Goal: Task Accomplishment & Management: Use online tool/utility

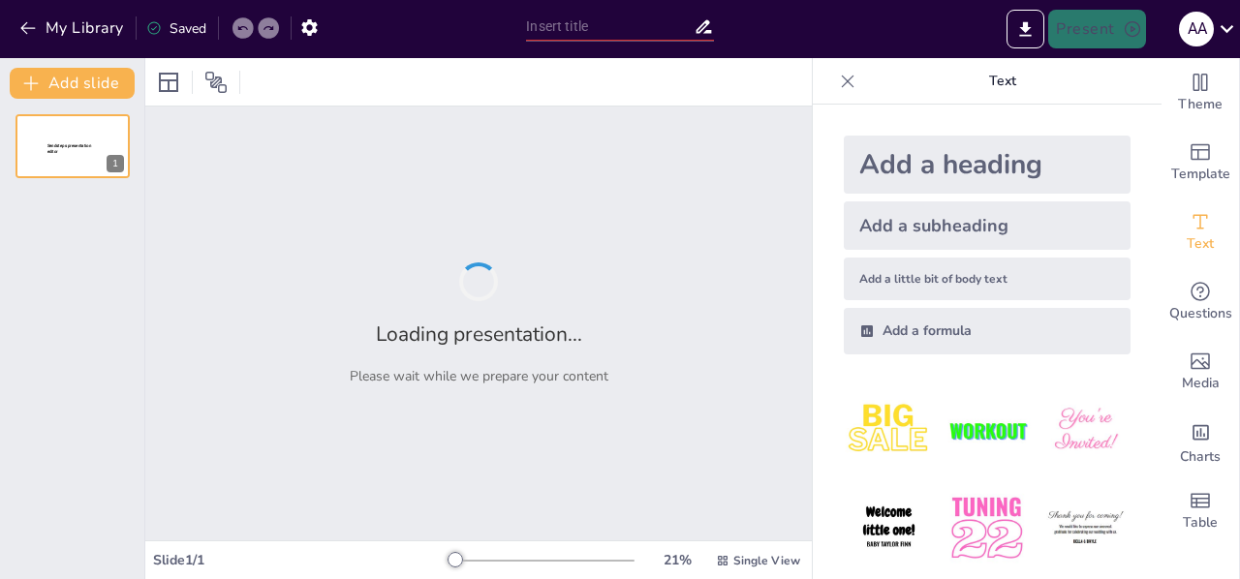
type input "Derivados de la Soja: Variedad y Aplicaciones en la Cocina"
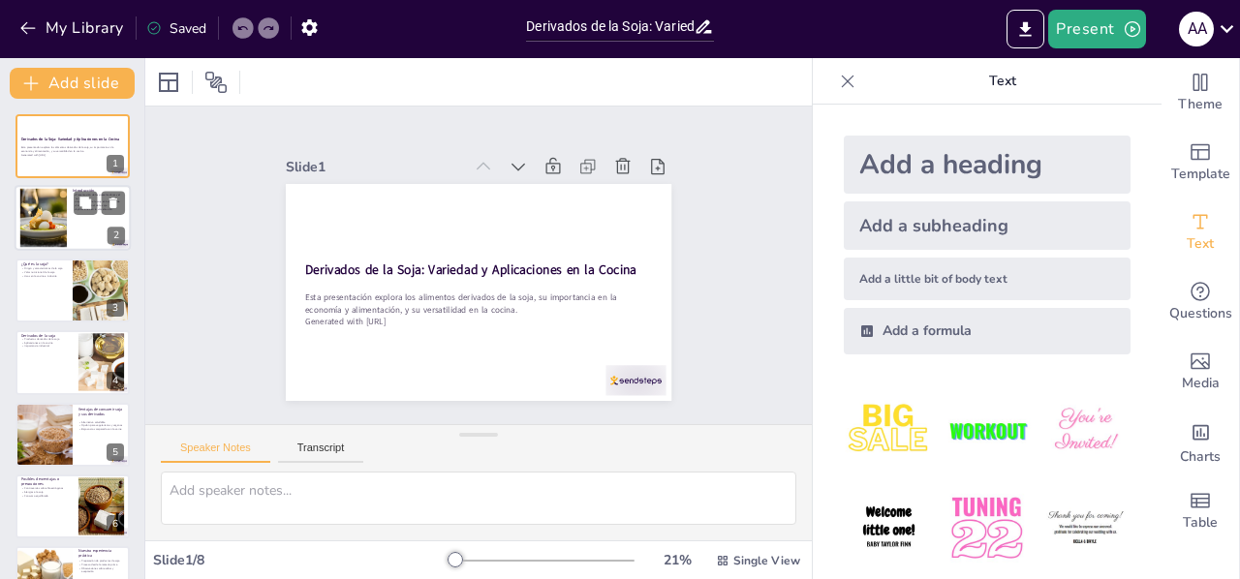
click at [61, 210] on div at bounding box center [44, 218] width 76 height 59
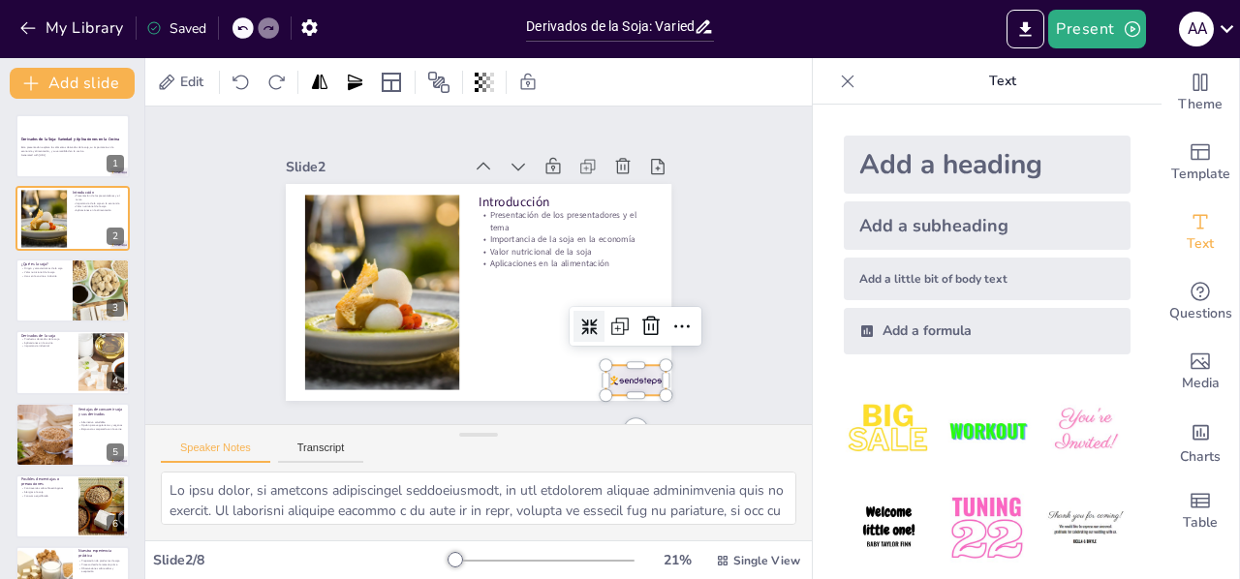
click at [622, 374] on div at bounding box center [635, 380] width 60 height 30
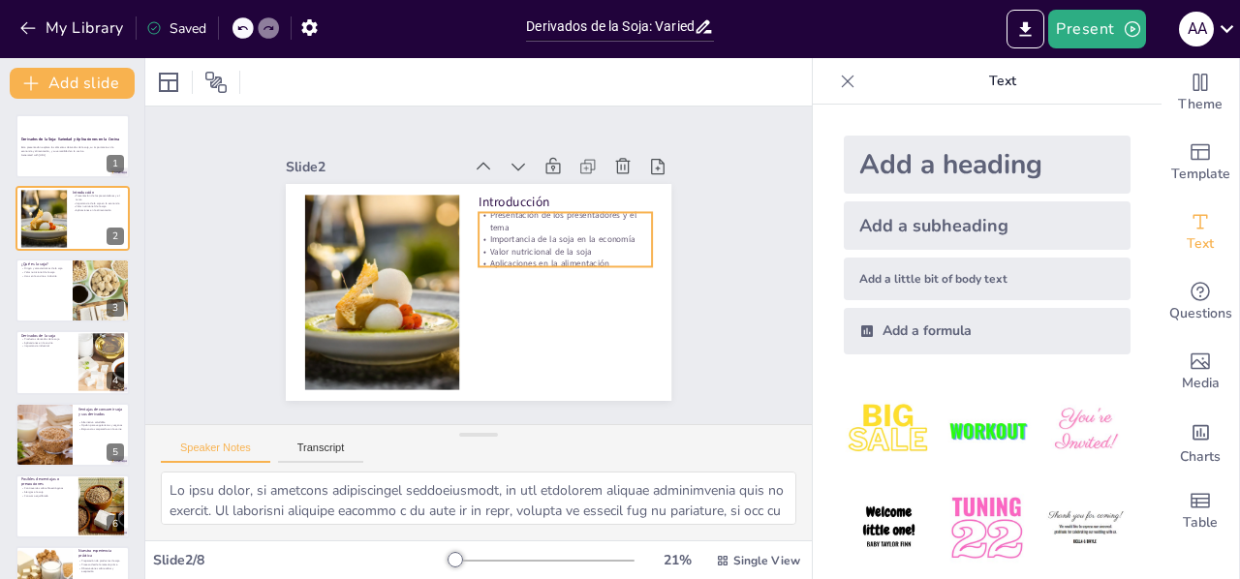
click at [546, 233] on p "Importancia de la soja en la economía" at bounding box center [564, 239] width 173 height 12
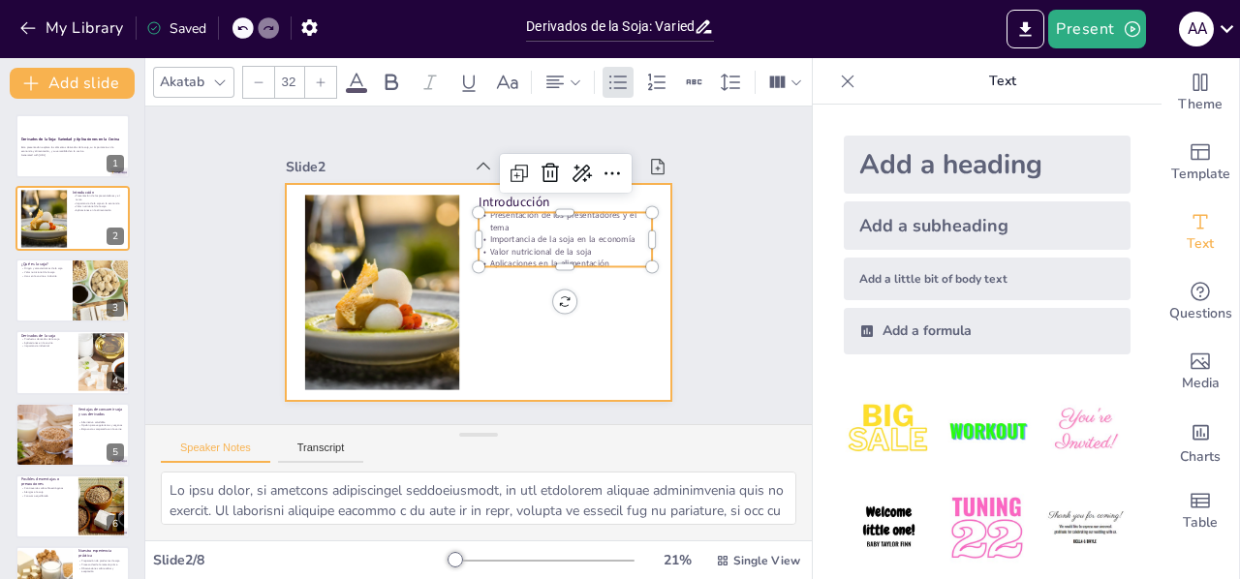
click at [496, 284] on div at bounding box center [478, 292] width 385 height 217
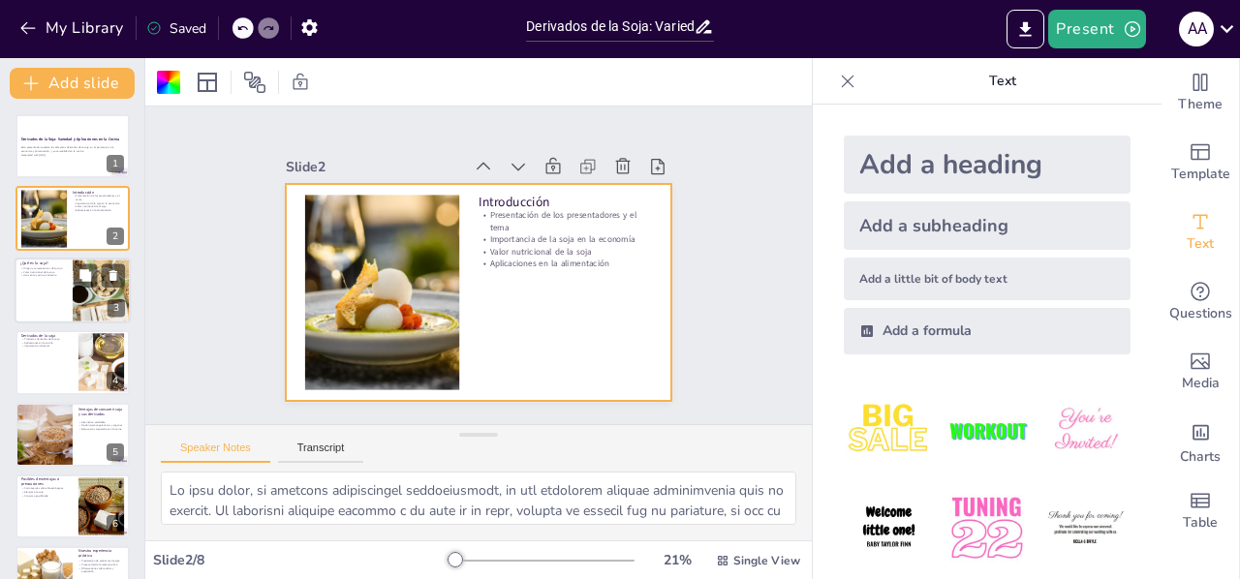
click at [75, 291] on div at bounding box center [102, 291] width 117 height 66
type textarea "Conocer el origen de la soja es fundamental para entender su historia y su evol…"
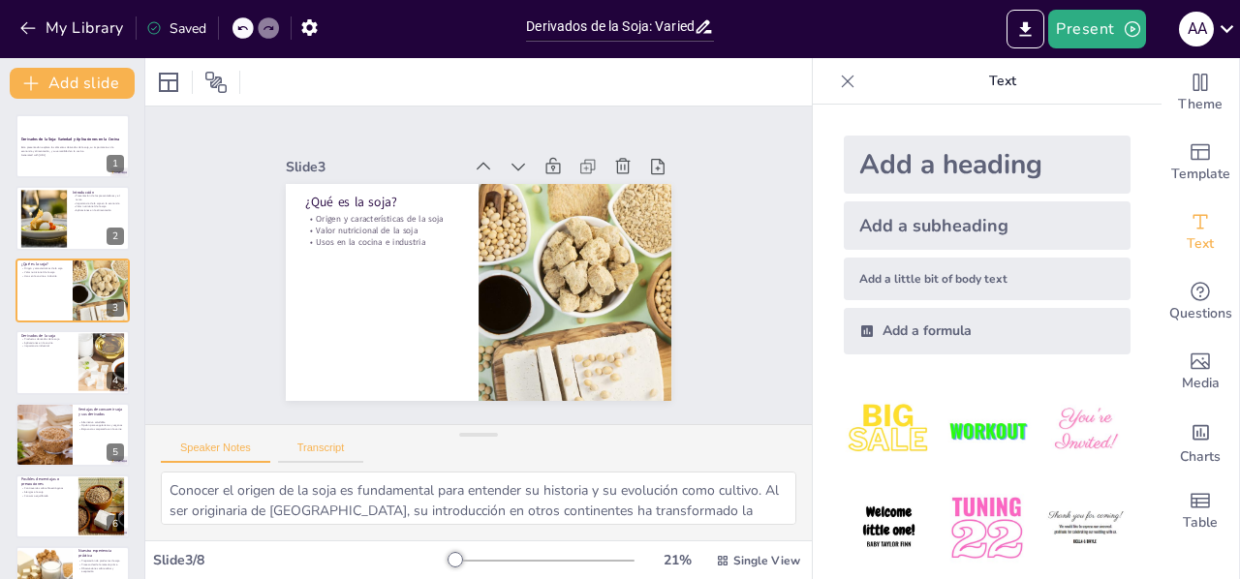
click at [342, 451] on button "Transcript" at bounding box center [321, 452] width 86 height 21
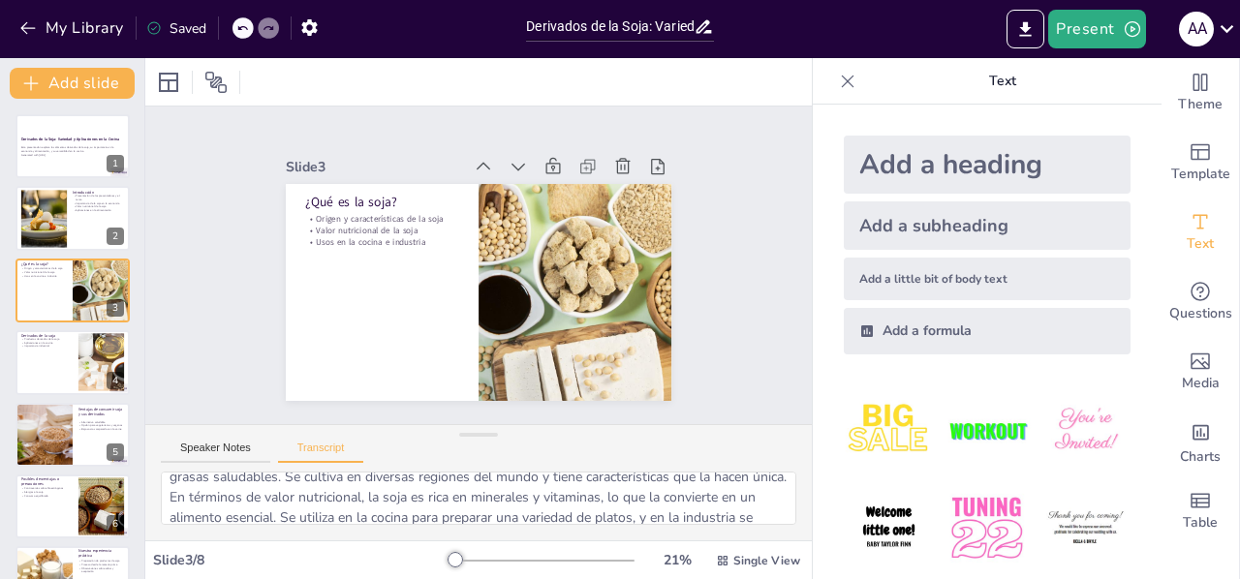
scroll to position [65, 0]
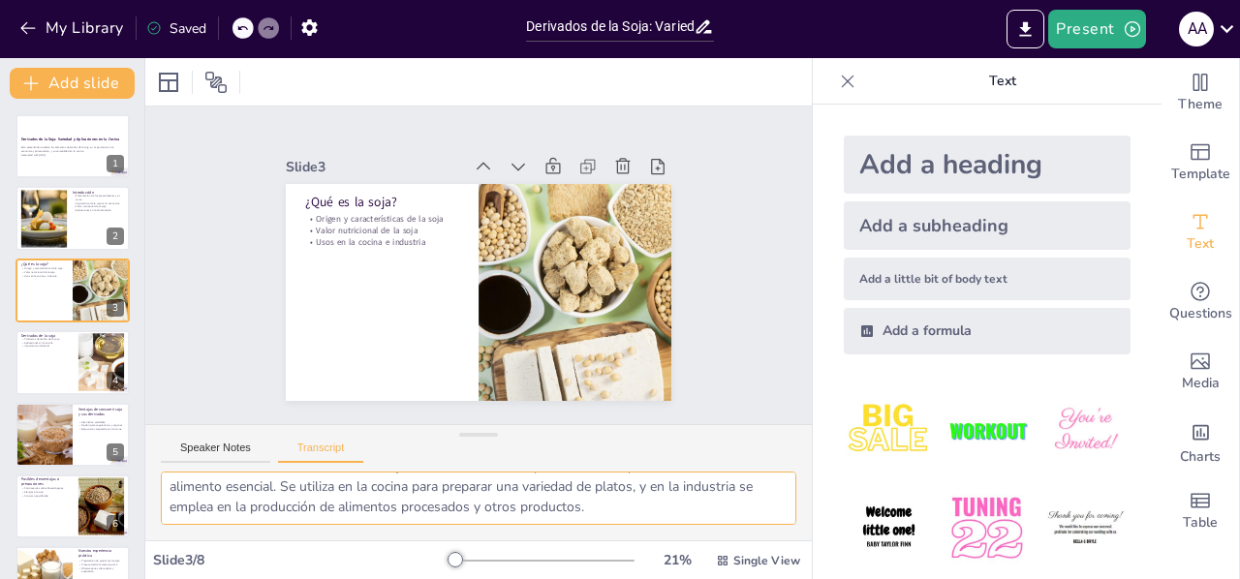
click at [497, 517] on textarea "La soja es una planta originaria de [GEOGRAPHIC_DATA], conocida por su alto con…" at bounding box center [478, 498] width 635 height 53
click at [573, 506] on textarea "La soja es una planta originaria de [GEOGRAPHIC_DATA], conocida por su alto con…" at bounding box center [478, 498] width 635 height 53
click at [84, 223] on div at bounding box center [73, 219] width 116 height 66
type textarea "En esta sección, nos presentamos, [PERSON_NAME] y [PERSON_NAME], y explicamos p…"
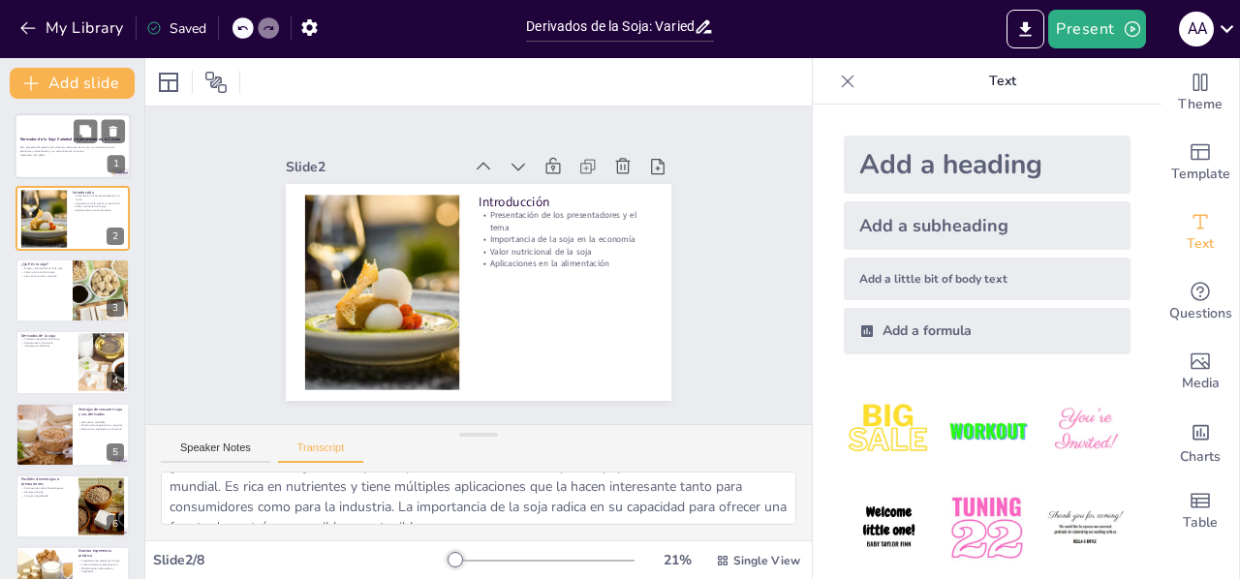
click at [44, 154] on p "Generated with [URL]" at bounding box center [72, 155] width 105 height 4
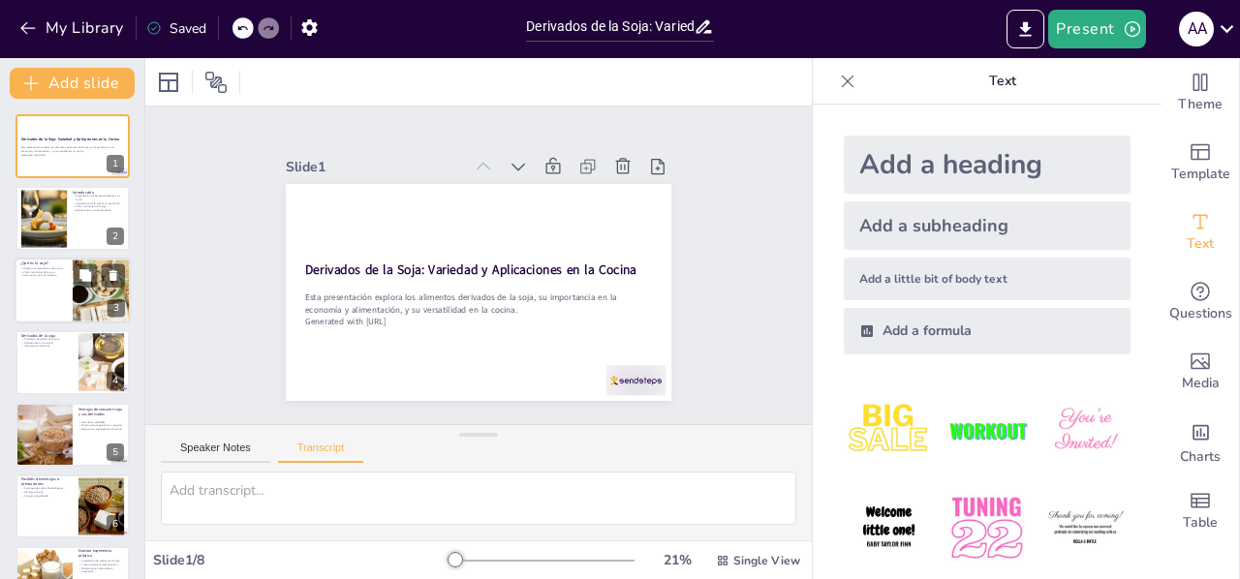
scroll to position [97, 0]
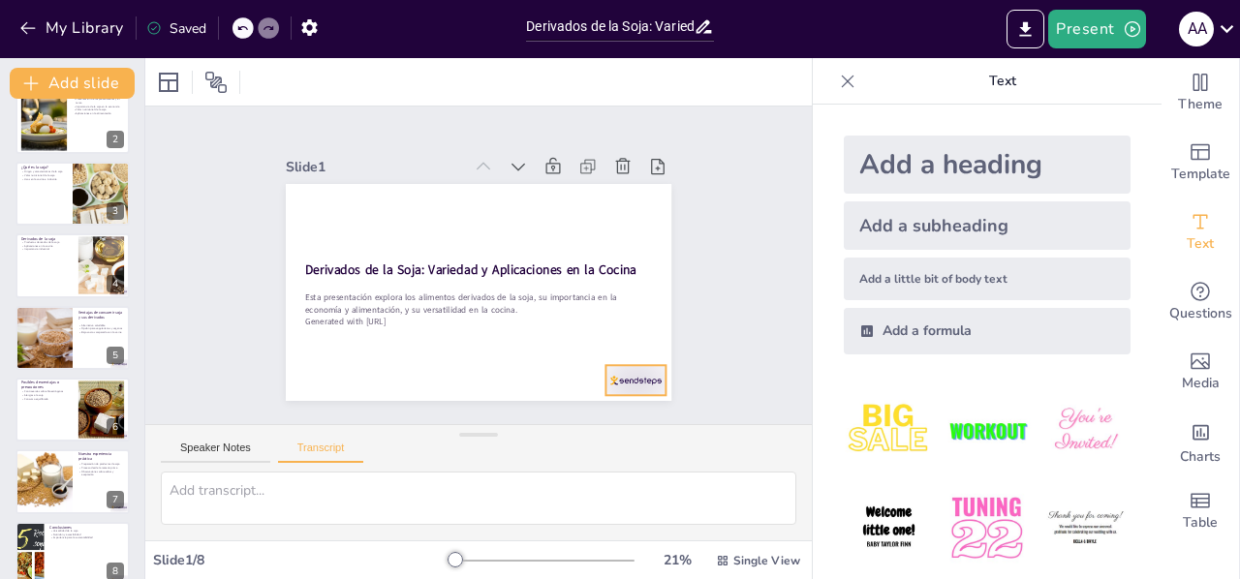
click at [615, 370] on div at bounding box center [635, 380] width 60 height 30
click at [47, 404] on div at bounding box center [73, 410] width 116 height 66
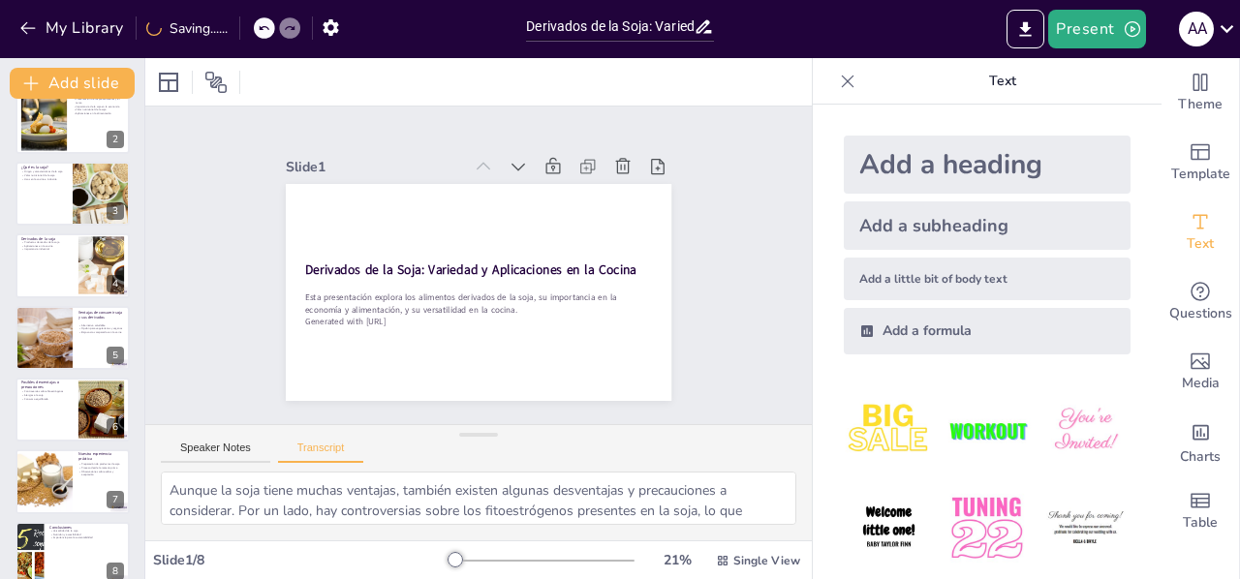
scroll to position [119, 0]
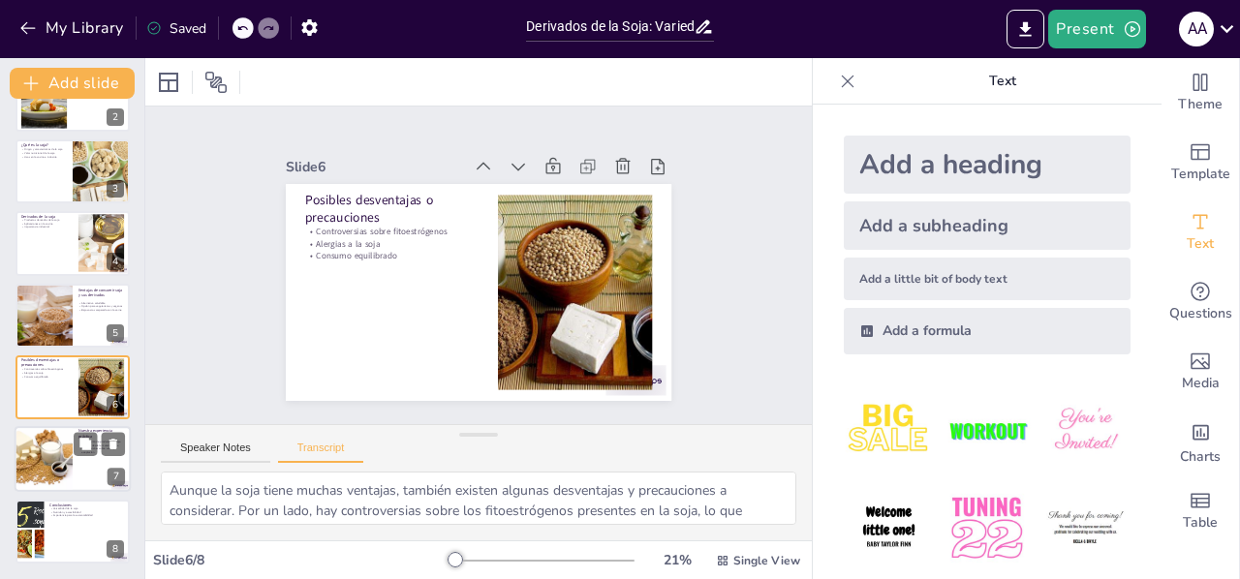
click at [45, 472] on div at bounding box center [43, 460] width 99 height 66
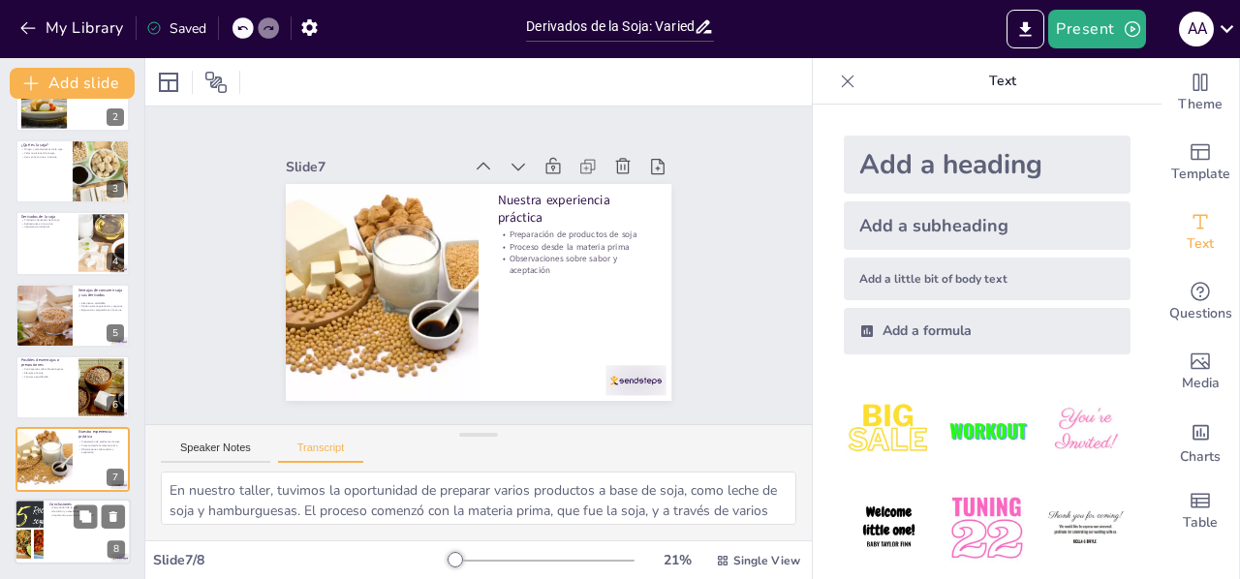
click at [85, 537] on div at bounding box center [73, 532] width 116 height 66
type textarea "En conclusión, la soja se presenta como un alimento versátil, nutritivo y acces…"
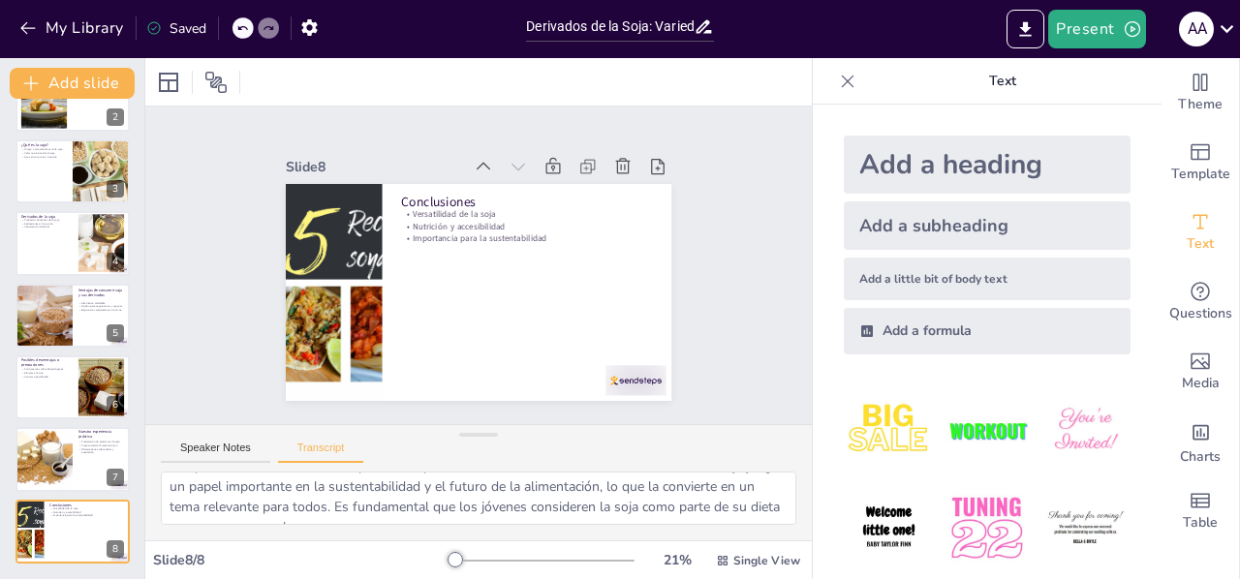
scroll to position [65, 0]
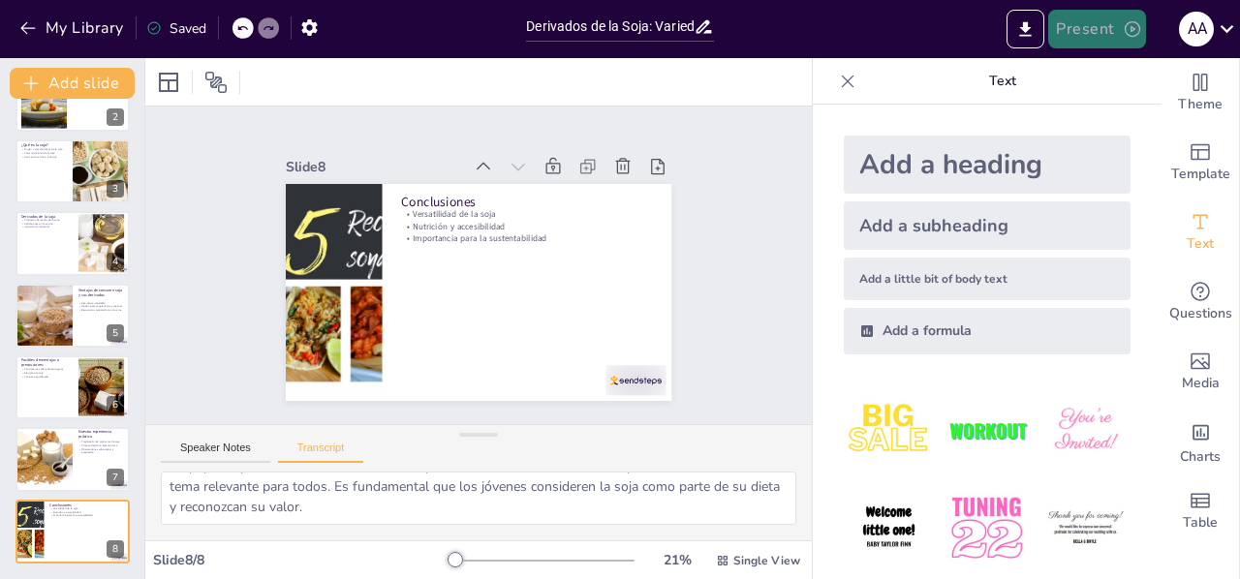
click at [1083, 35] on button "Present" at bounding box center [1096, 29] width 97 height 39
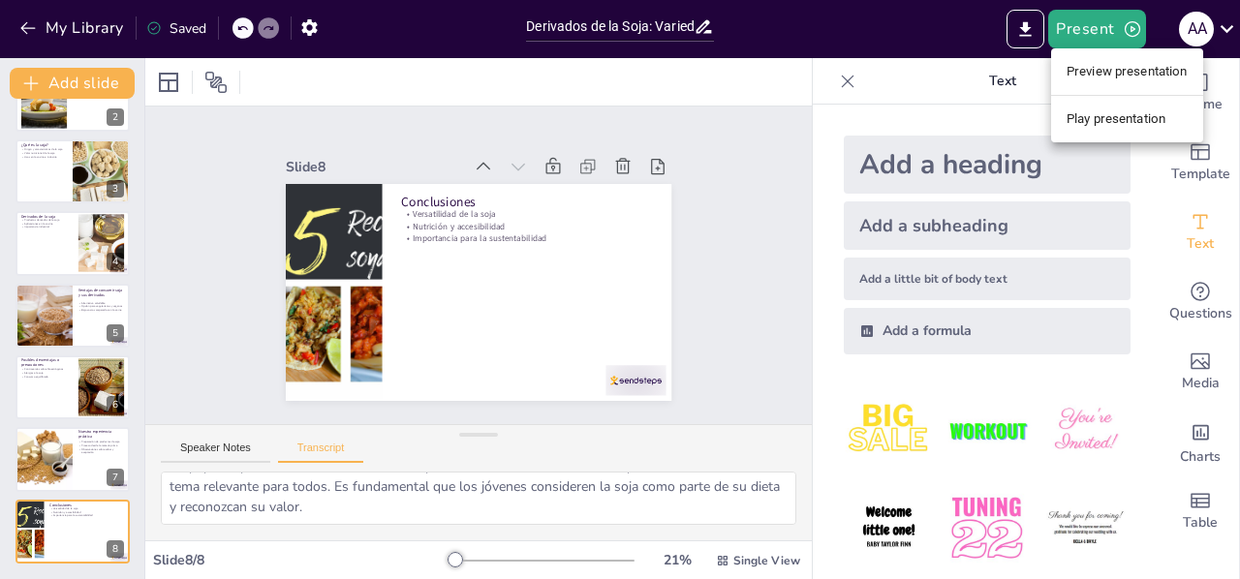
click at [1109, 64] on li "Preview presentation" at bounding box center [1127, 71] width 152 height 31
